Goal: Task Accomplishment & Management: Complete application form

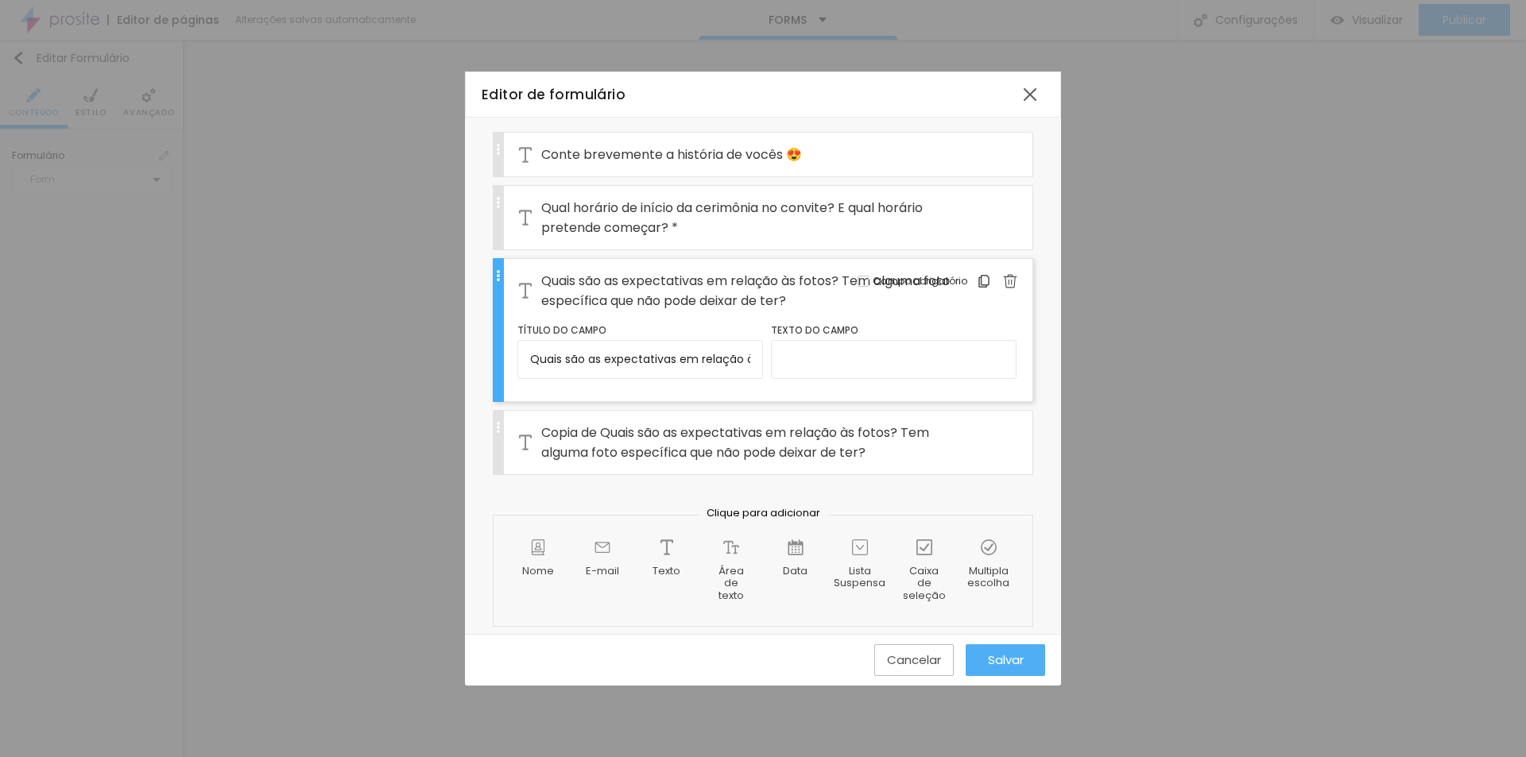
scroll to position [141, 0]
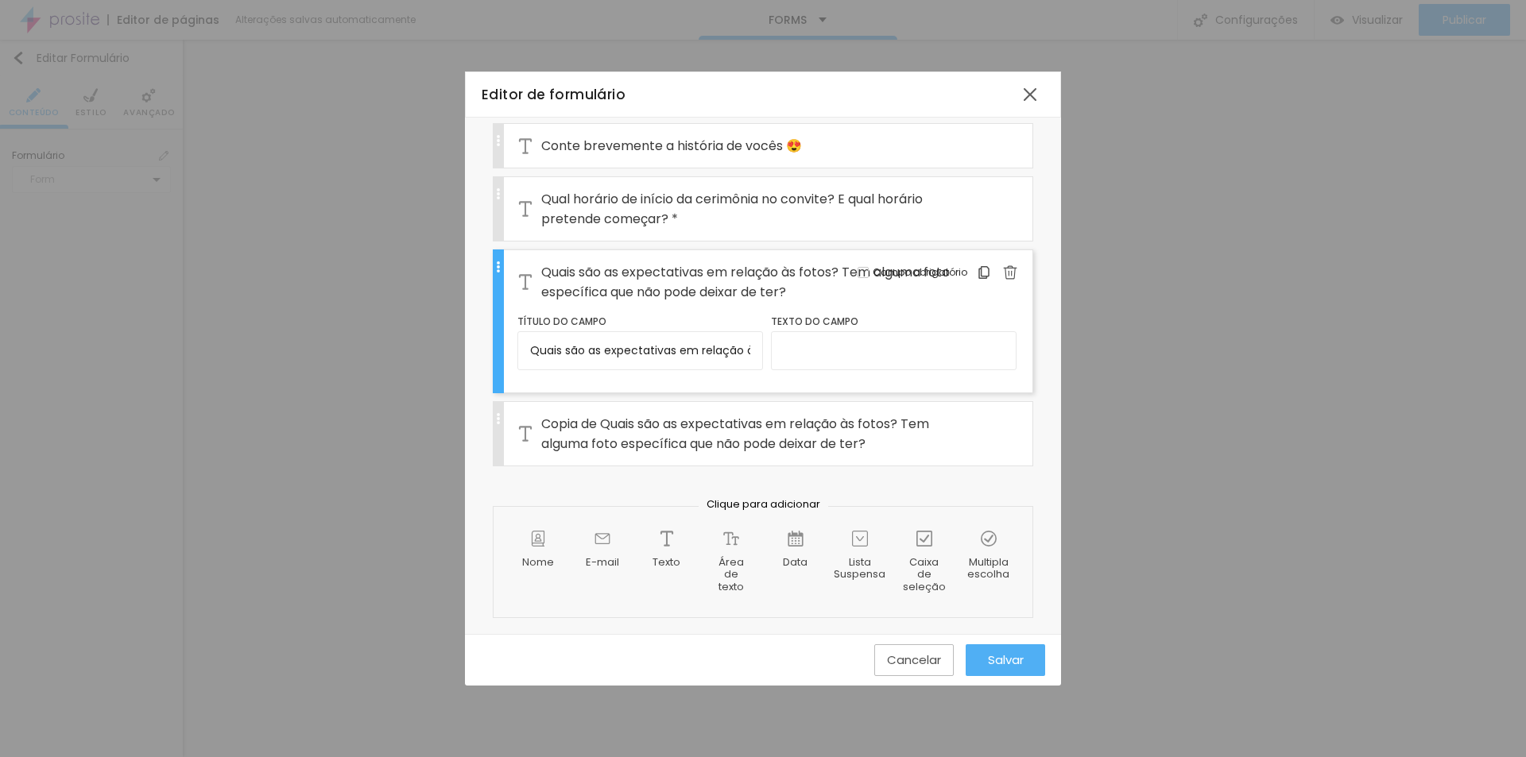
click at [867, 282] on div "Campo obrigatório" at bounding box center [942, 273] width 184 height 46
click at [745, 270] on span "Quais são as expectativas em relação às fotos? Tem alguma foto específica que n…" at bounding box center [756, 282] width 430 height 40
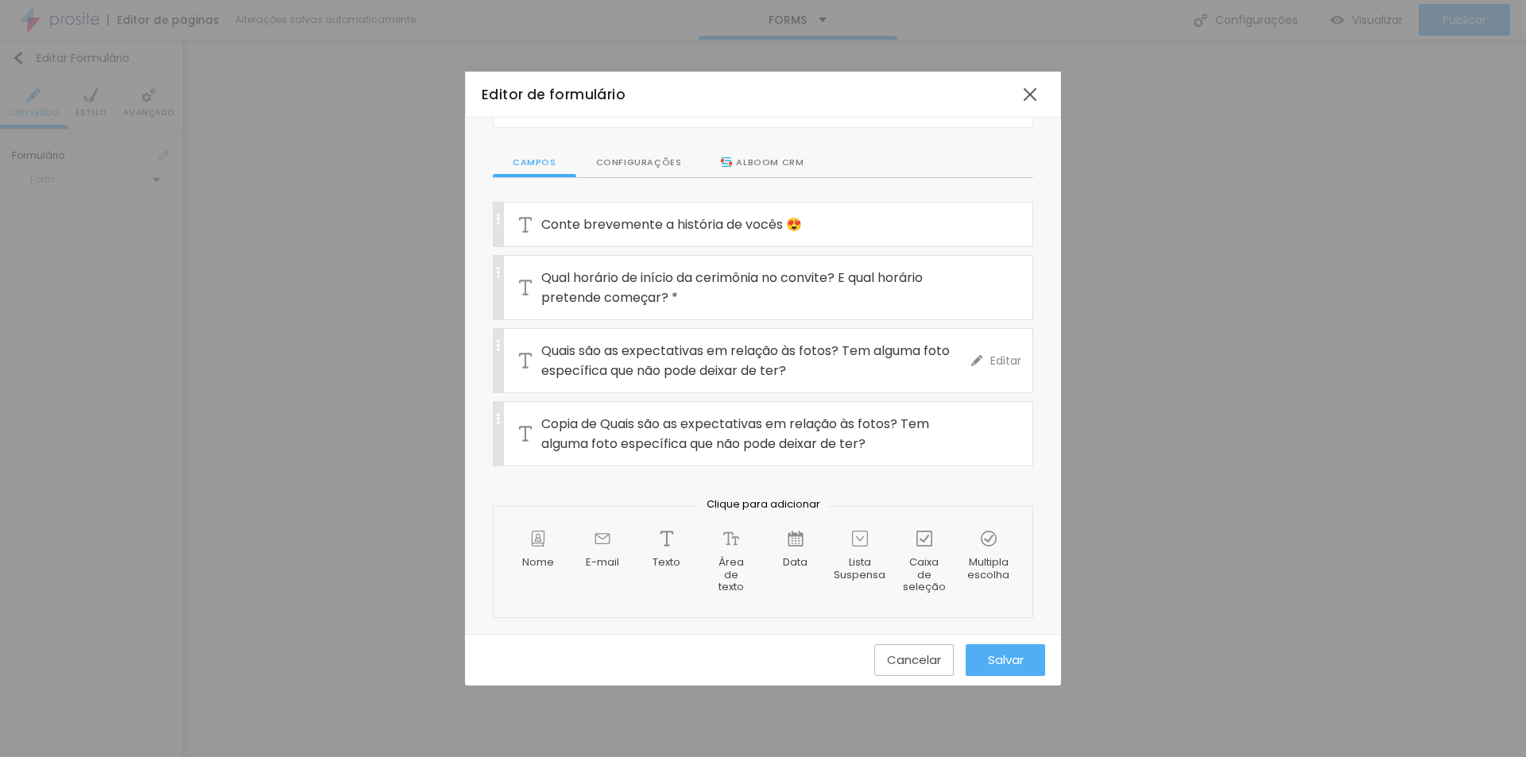
click at [657, 368] on span "Quais são as expectativas em relação às fotos? Tem alguma foto específica que n…" at bounding box center [756, 361] width 430 height 40
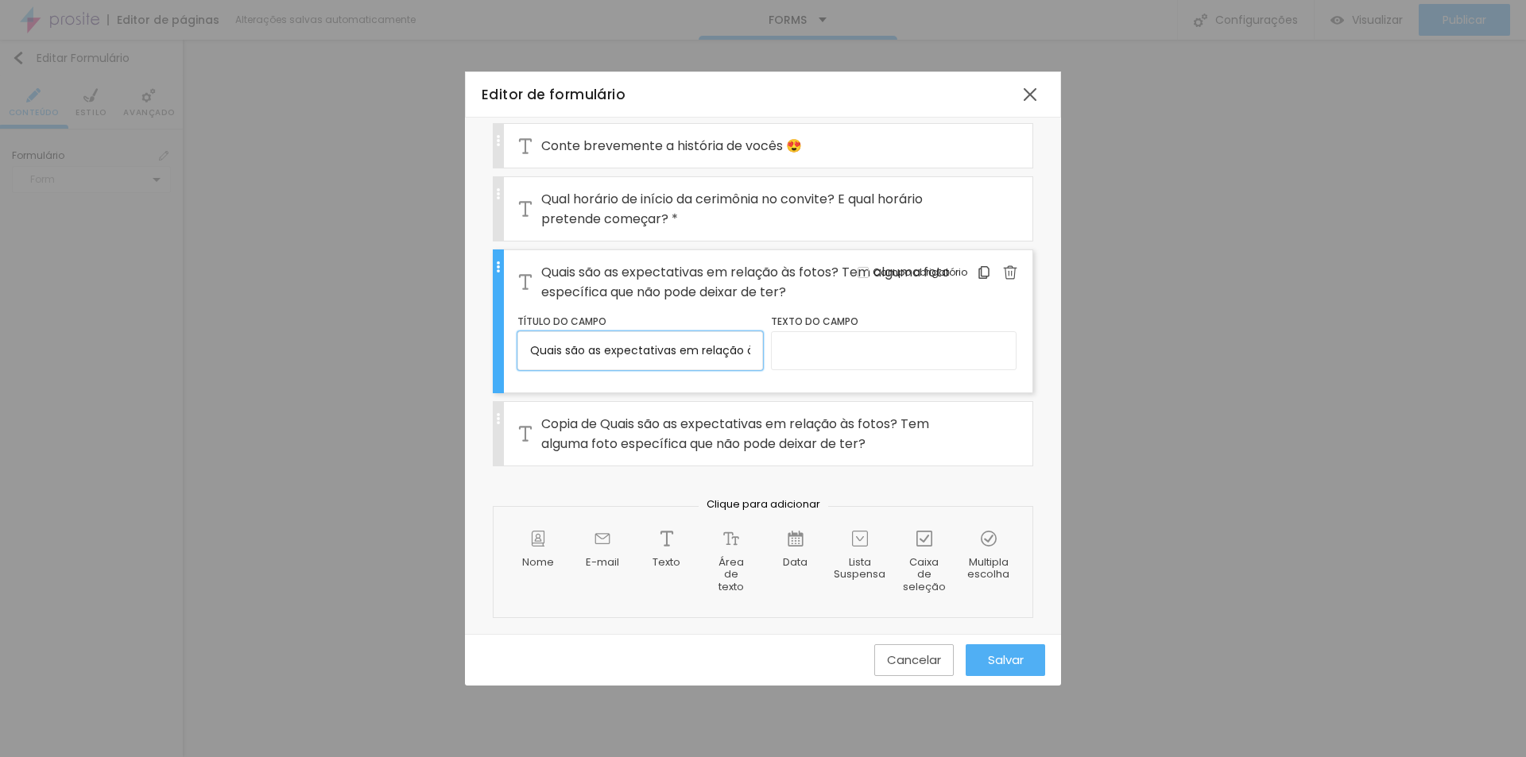
click at [607, 370] on input "Quais são as expectativas em relação às fotos? Tem alguma foto específica que n…" at bounding box center [640, 350] width 246 height 38
click at [616, 355] on input "Quais são as expectativas em relação às fotos? Tem alguma foto específica que n…" at bounding box center [640, 350] width 246 height 38
paste input "text"
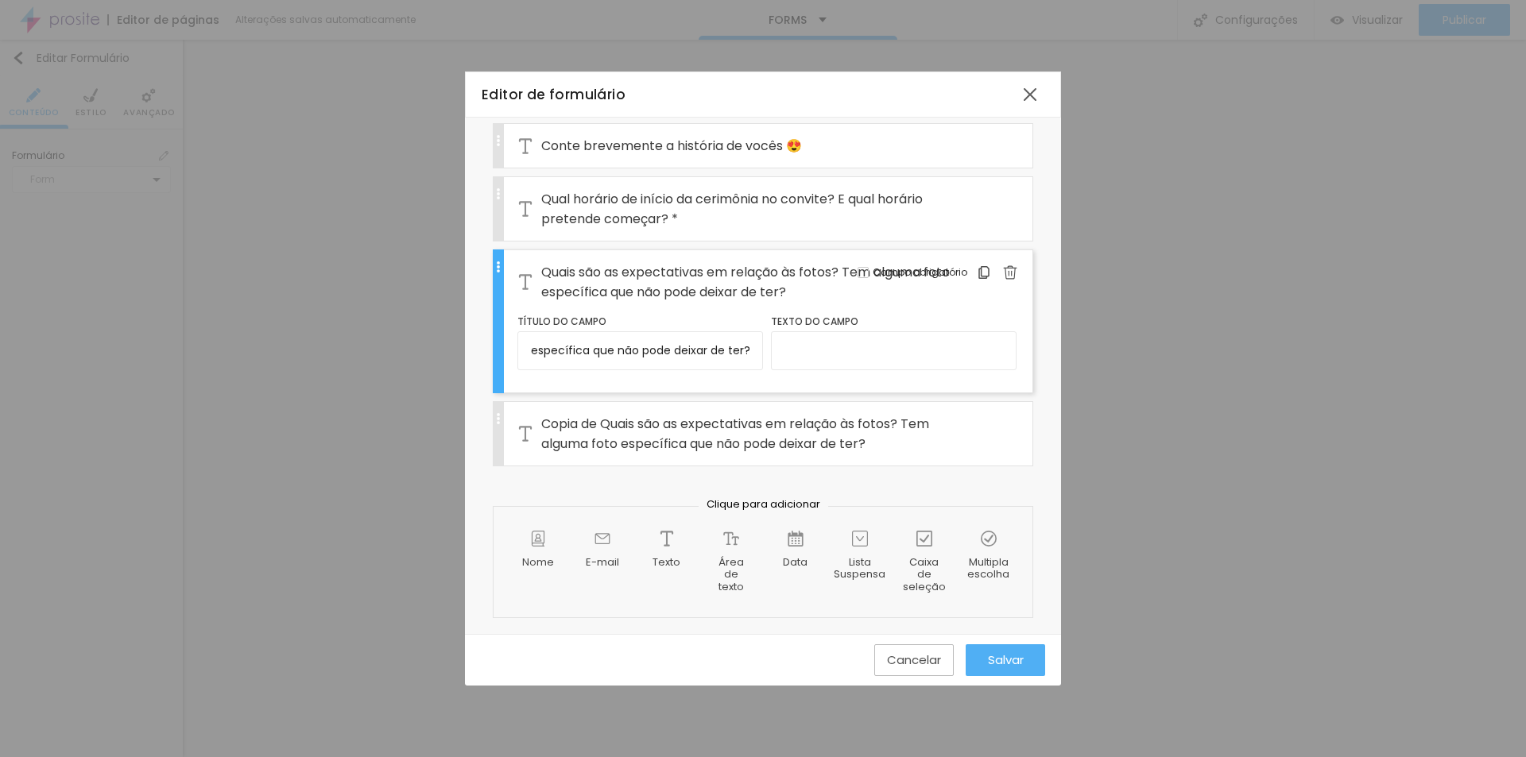
scroll to position [0, 0]
click at [1025, 299] on div "Nome do formulário QUESTIONÁRIO DE CASAMENTO Campos Configurações Alboom CRM Co…" at bounding box center [763, 305] width 596 height 657
click at [732, 319] on label "Título do campo" at bounding box center [640, 321] width 246 height 15
type input "Quais são as expectativas em relação às fotos? Tem alguma foto específica que n…"
type input "quest"
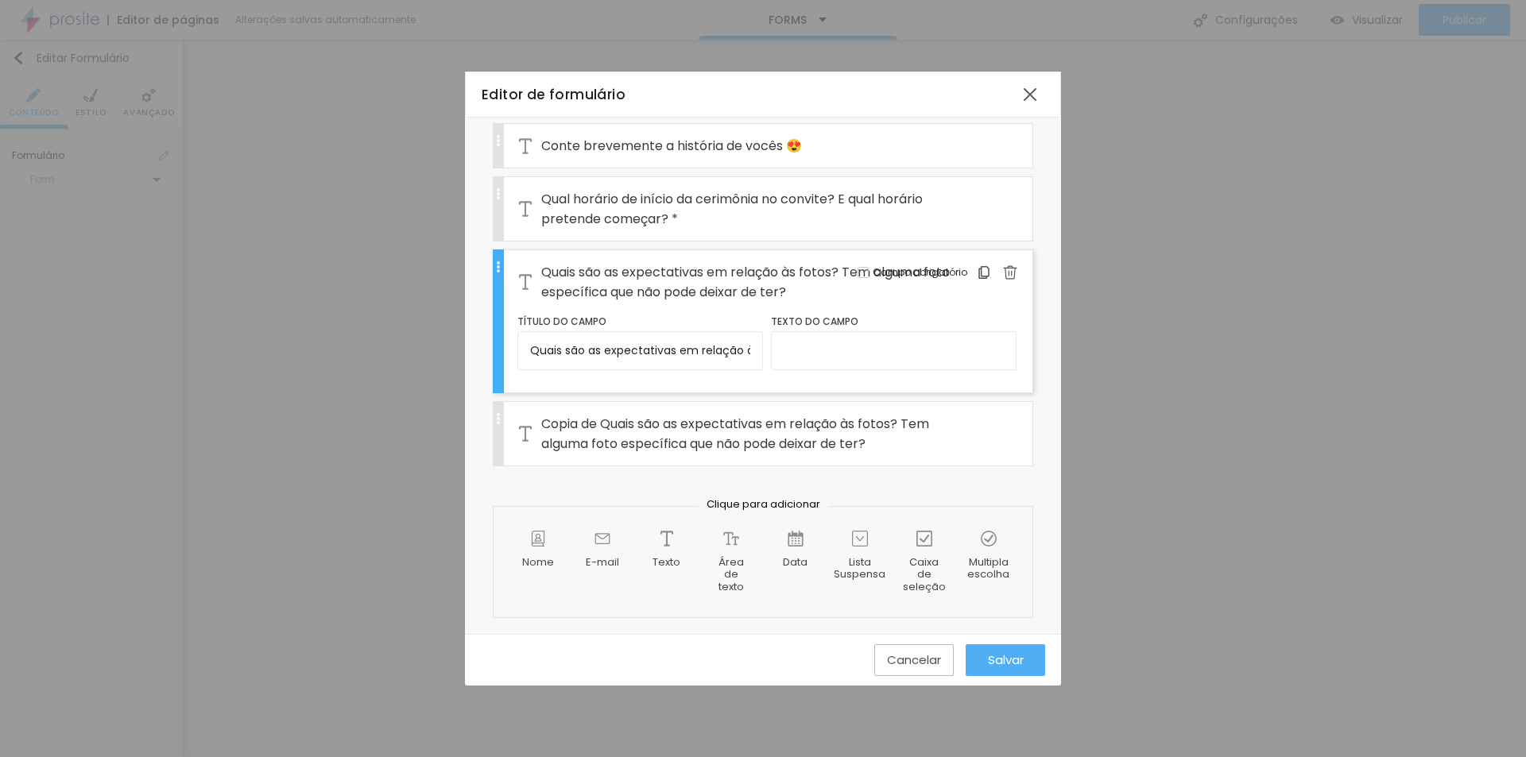
click at [1014, 361] on div "Quais são as expectativas em relação às fotos? Tem alguma foto específica que n…" at bounding box center [763, 322] width 540 height 144
click at [1025, 357] on div "Nome do formulário quest Campos Configurações Alboom CRM Conte brevemente a his…" at bounding box center [763, 305] width 596 height 657
